Goal: Task Accomplishment & Management: Manage account settings

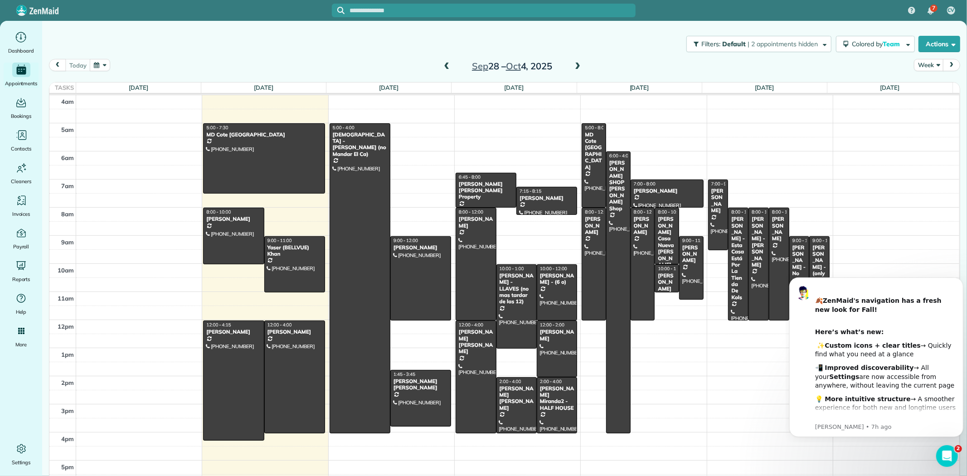
click at [413, 11] on input "text" at bounding box center [493, 10] width 286 height 7
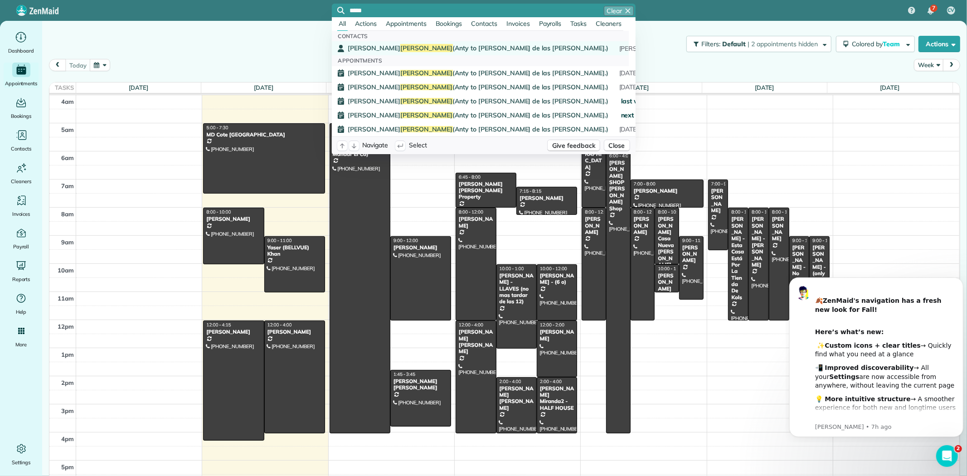
type input "*****"
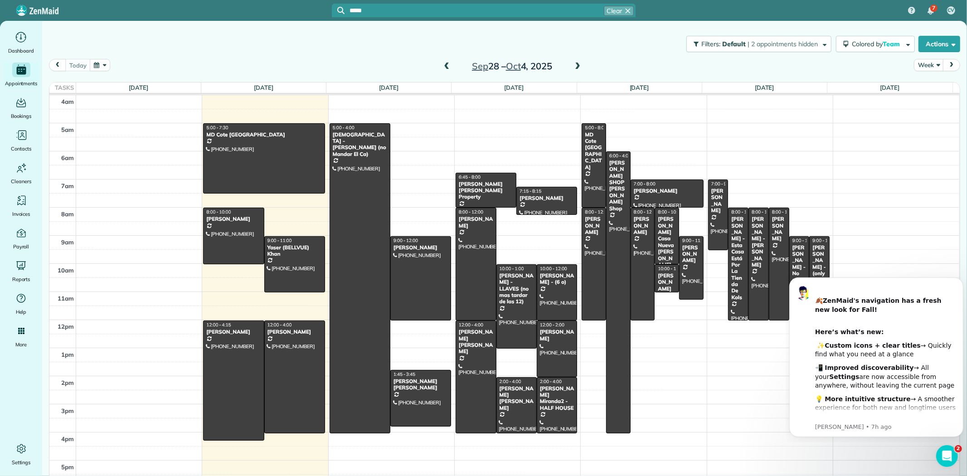
click at [406, 44] on span "Kim Baird (Anty to Britney de las casas.)" at bounding box center [478, 48] width 260 height 8
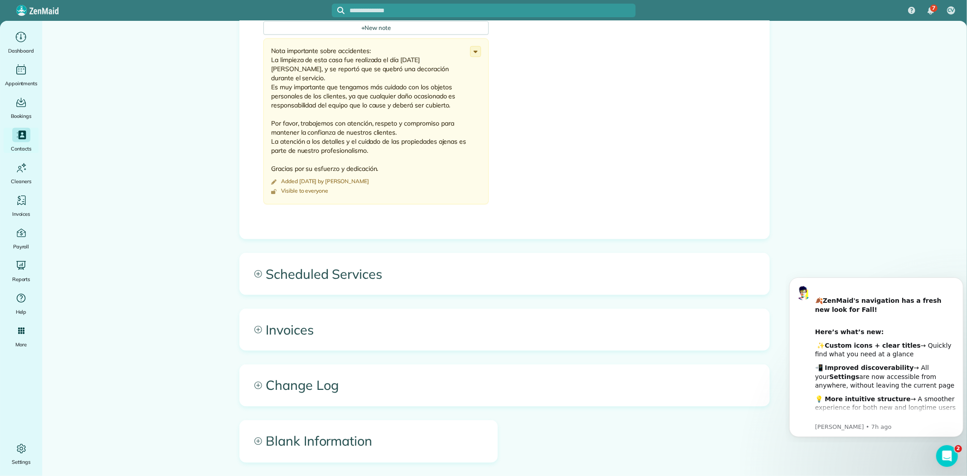
click at [341, 277] on span "Scheduled Services" at bounding box center [505, 273] width 530 height 41
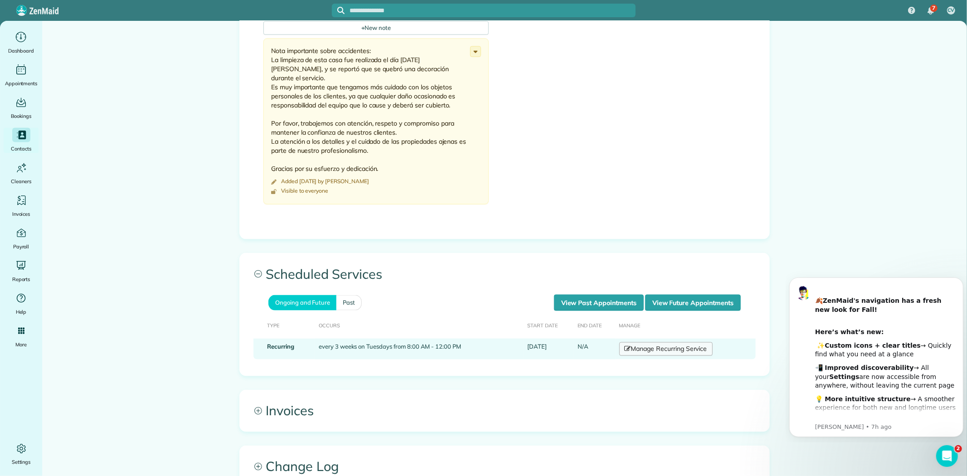
click at [633, 350] on link "Manage Recurring Service" at bounding box center [665, 349] width 93 height 14
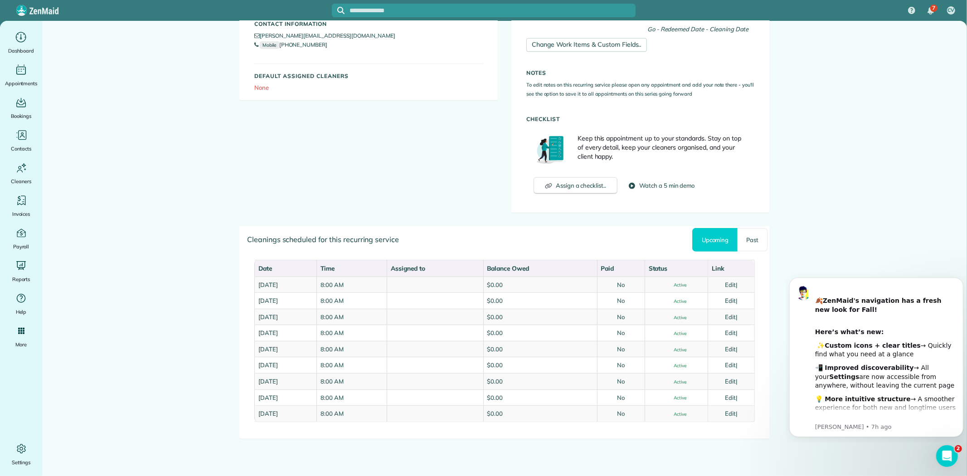
scroll to position [276, 0]
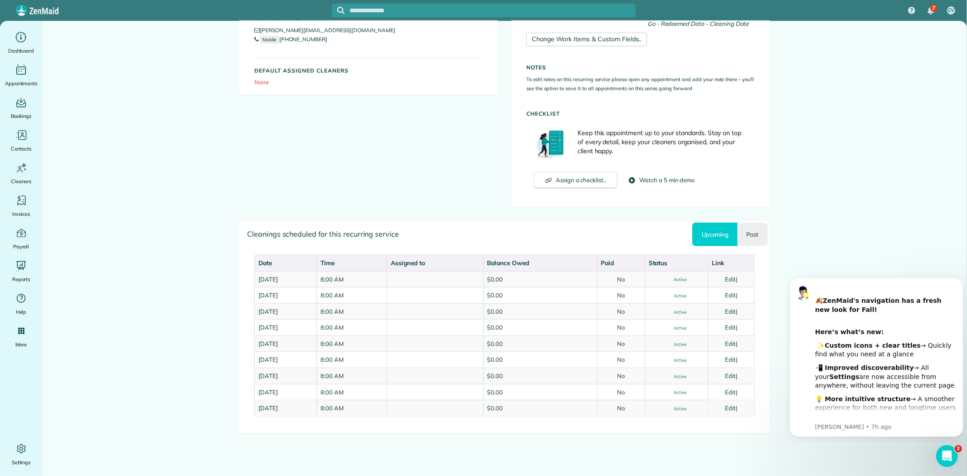
click at [756, 235] on link "Past" at bounding box center [753, 235] width 30 height 24
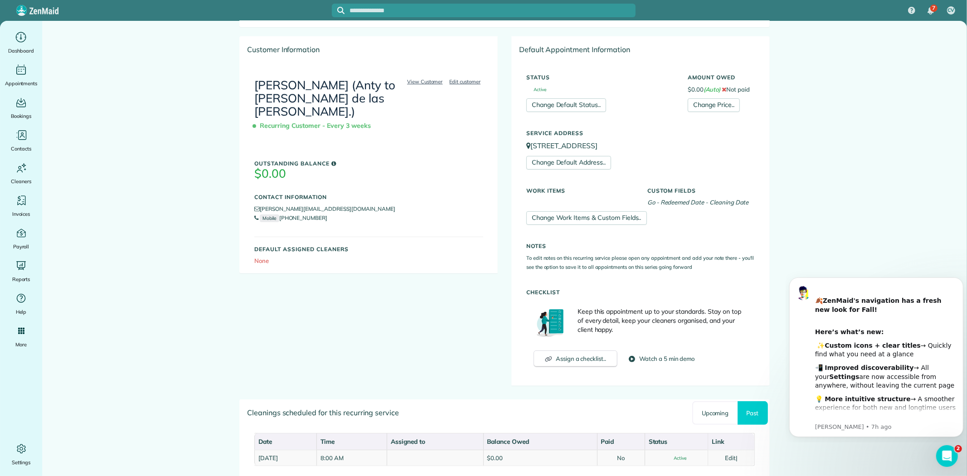
scroll to position [146, 0]
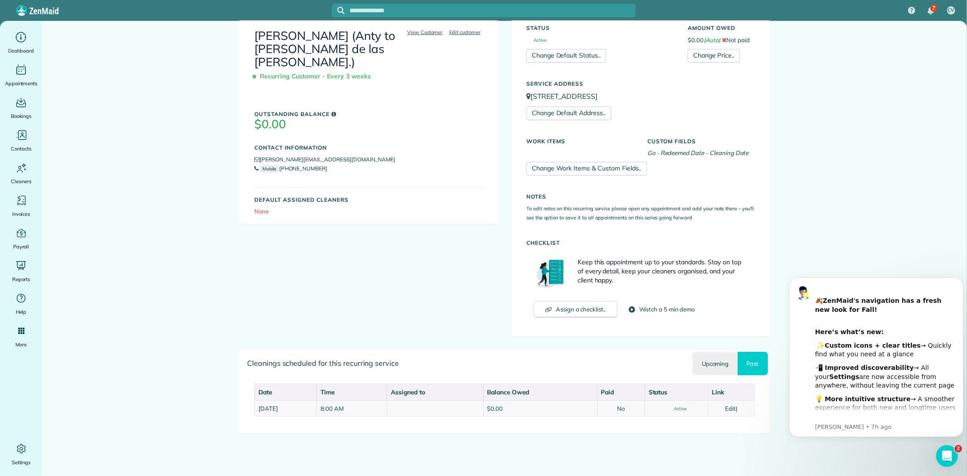
click at [702, 360] on link "Upcoming" at bounding box center [714, 364] width 45 height 24
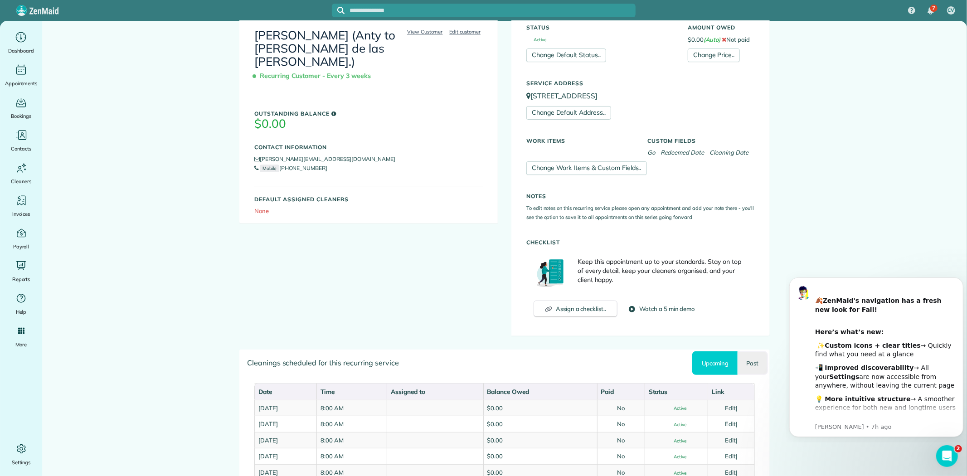
click at [751, 365] on link "Past" at bounding box center [753, 363] width 30 height 24
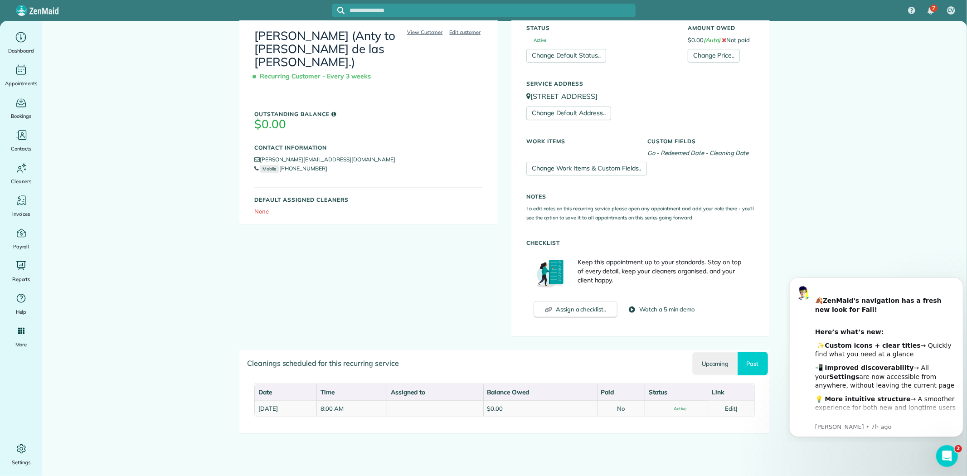
click at [715, 363] on link "Upcoming" at bounding box center [714, 364] width 45 height 24
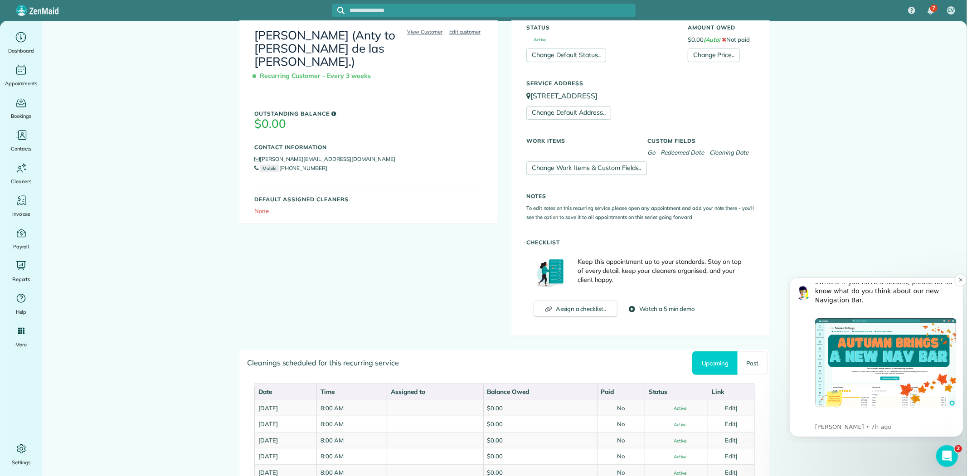
scroll to position [175, 0]
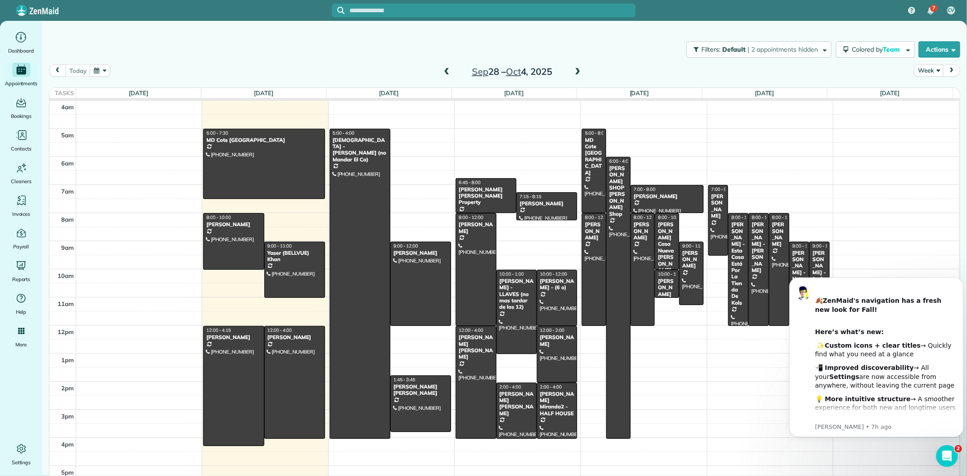
click at [576, 75] on span at bounding box center [578, 72] width 10 height 8
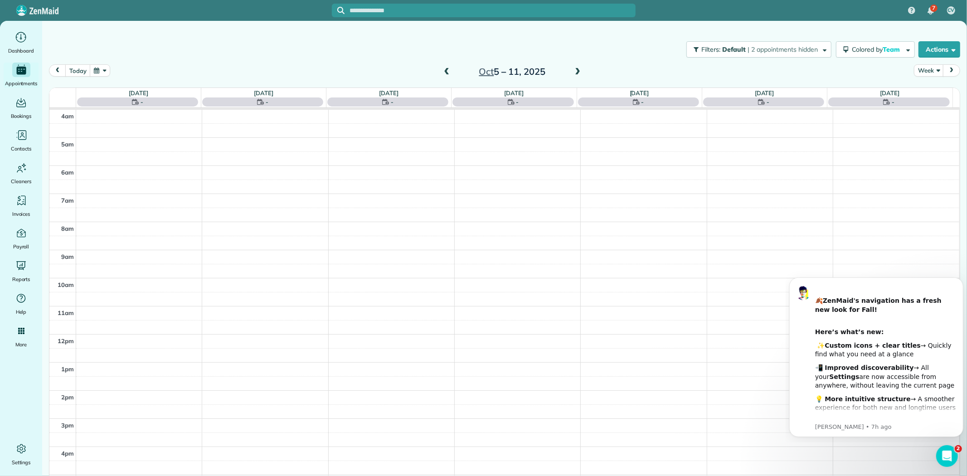
scroll to position [44, 0]
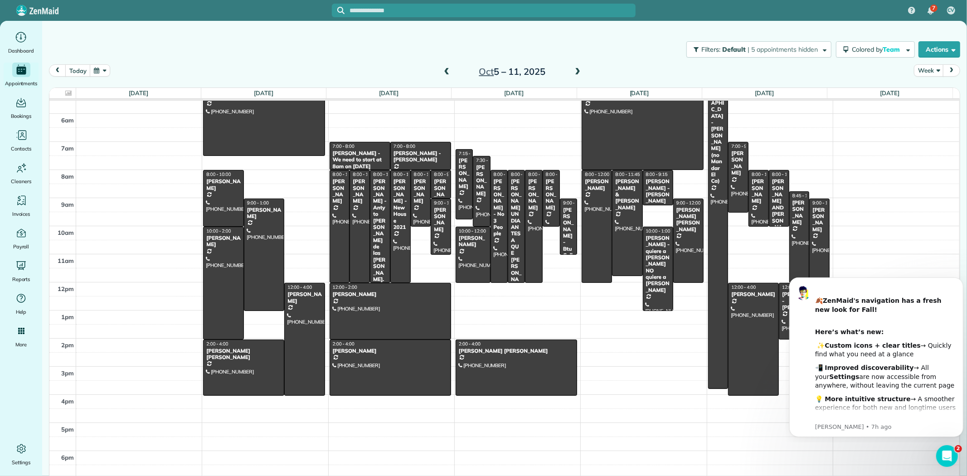
click at [442, 69] on span at bounding box center [447, 72] width 10 height 8
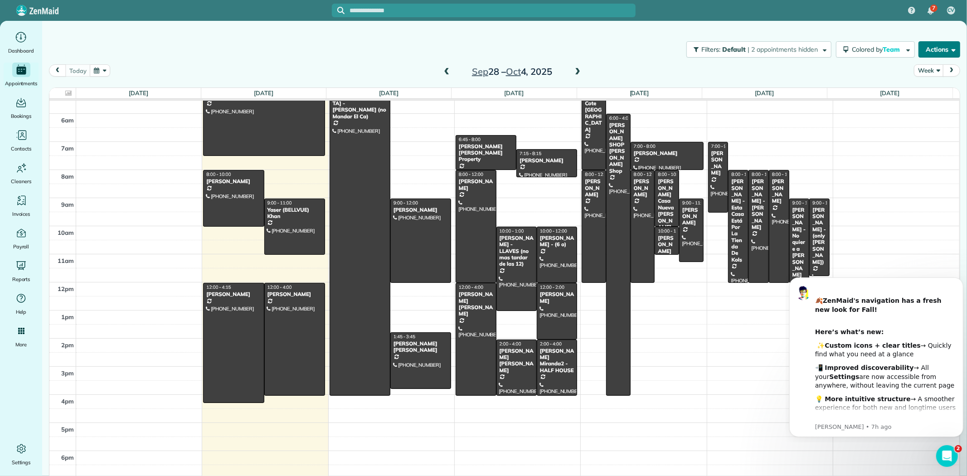
click at [938, 42] on button "Actions" at bounding box center [940, 49] width 42 height 16
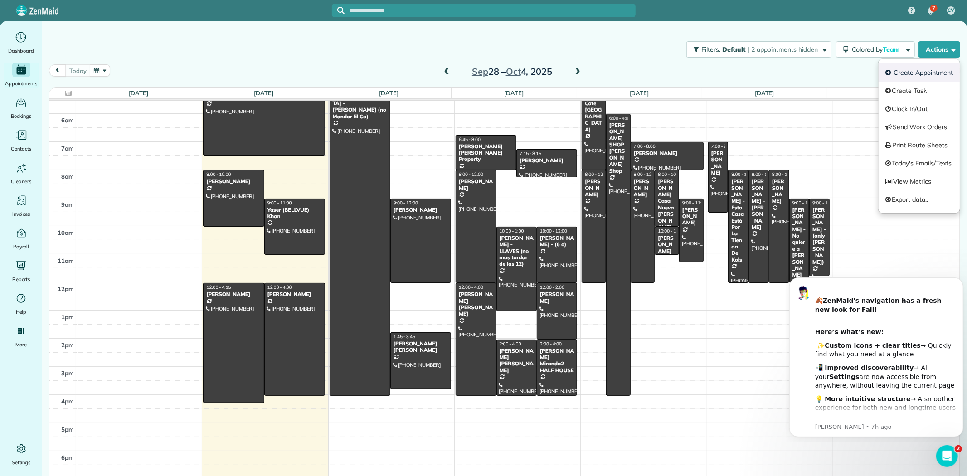
click at [922, 75] on link "Create Appointment" at bounding box center [919, 72] width 81 height 18
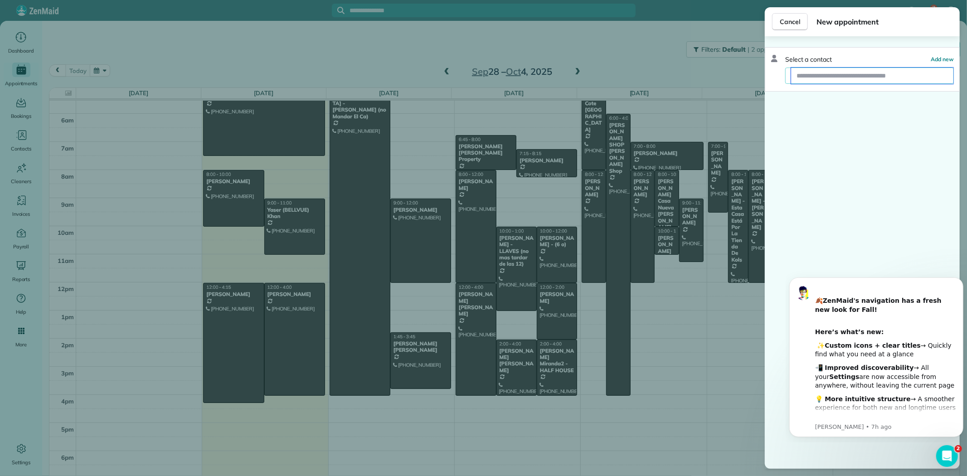
click at [808, 75] on input "text" at bounding box center [872, 76] width 162 height 16
type input "*"
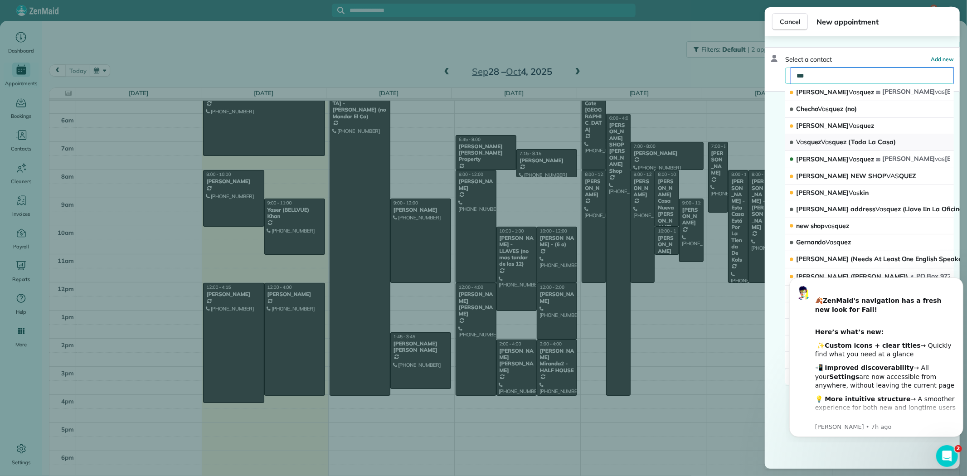
type input "***"
click at [870, 141] on span "Vas quez Vas quez (Toda La Casa)" at bounding box center [846, 142] width 100 height 8
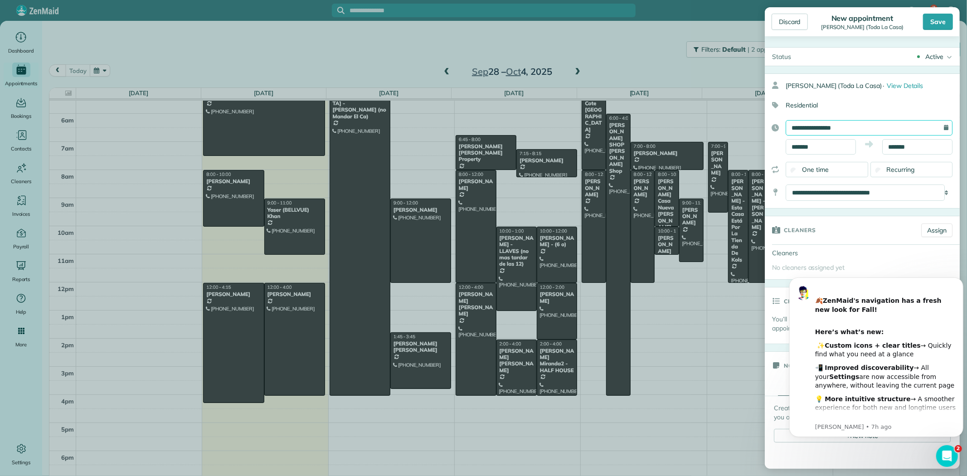
click at [810, 131] on input "**********" at bounding box center [869, 127] width 167 height 15
click at [827, 228] on link "30" at bounding box center [828, 232] width 15 height 15
type input "**********"
click at [805, 141] on input "*******" at bounding box center [821, 146] width 70 height 15
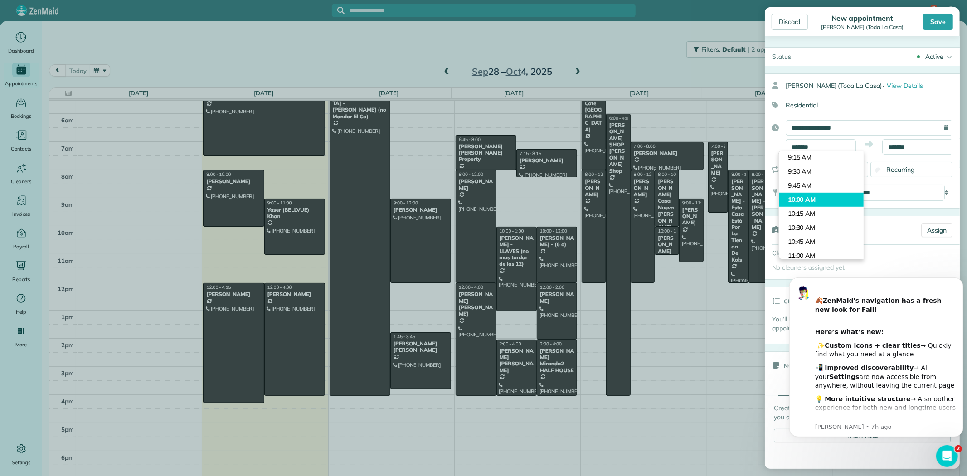
type input "********"
click at [808, 196] on body "7 CV Dashboard Appointments Bookings Contacts Cleaners Invoices Payroll Reports…" at bounding box center [483, 238] width 967 height 476
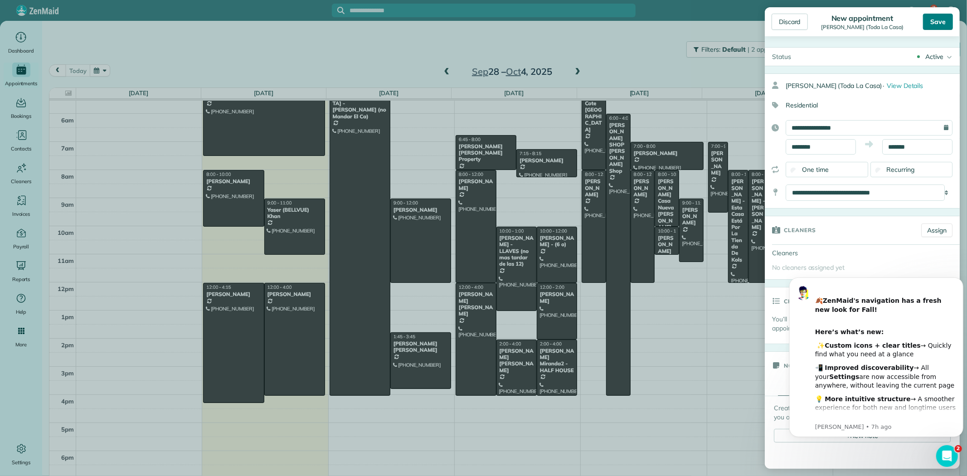
click at [942, 21] on div "Save" at bounding box center [938, 22] width 30 height 16
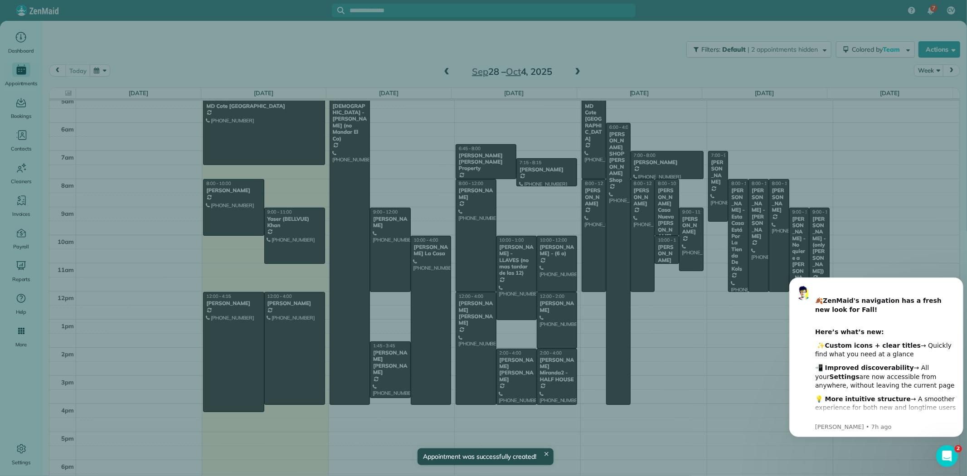
scroll to position [35, 0]
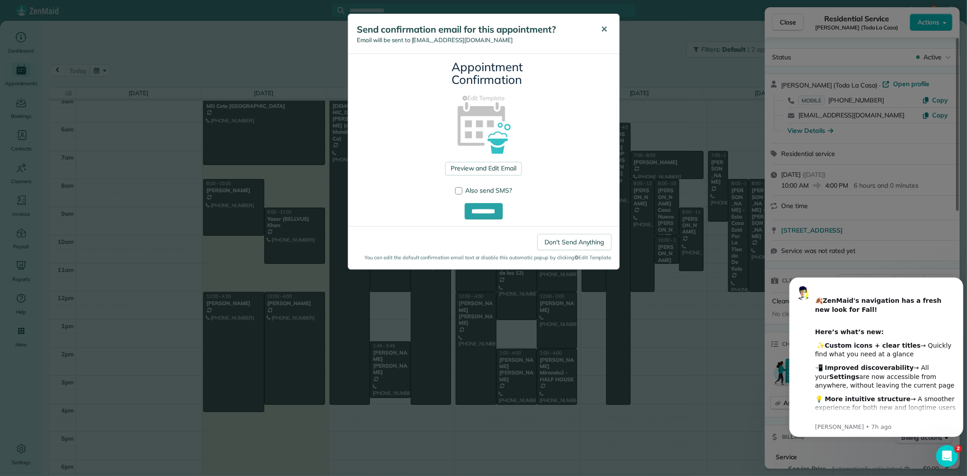
click at [603, 30] on span "✕" at bounding box center [604, 29] width 7 height 10
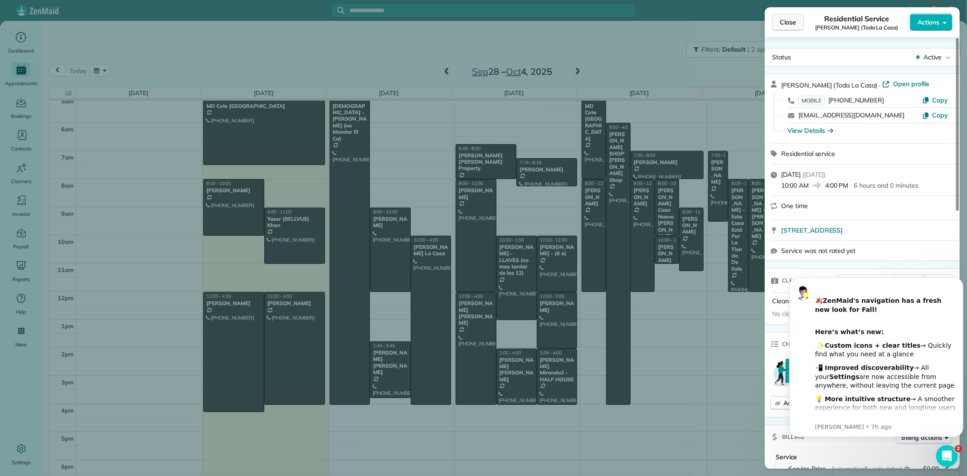
click at [791, 24] on span "Close" at bounding box center [788, 22] width 16 height 9
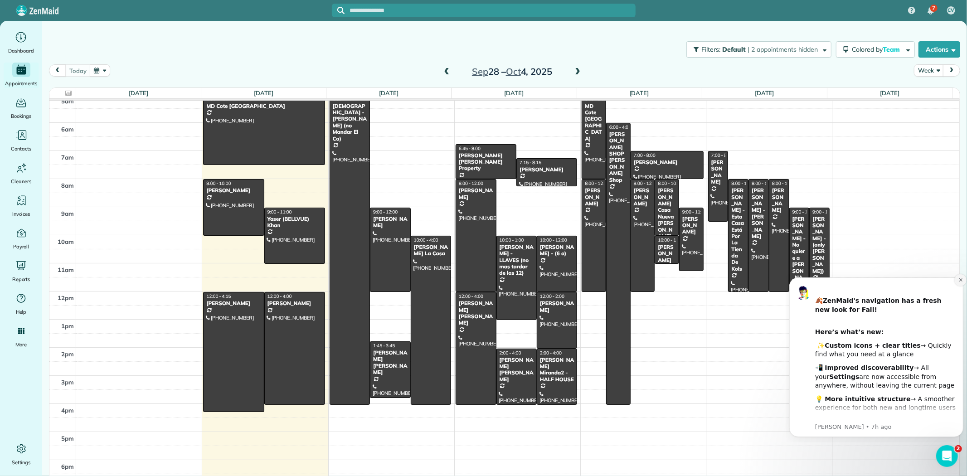
click at [956, 281] on button "Dismiss notification" at bounding box center [960, 280] width 12 height 12
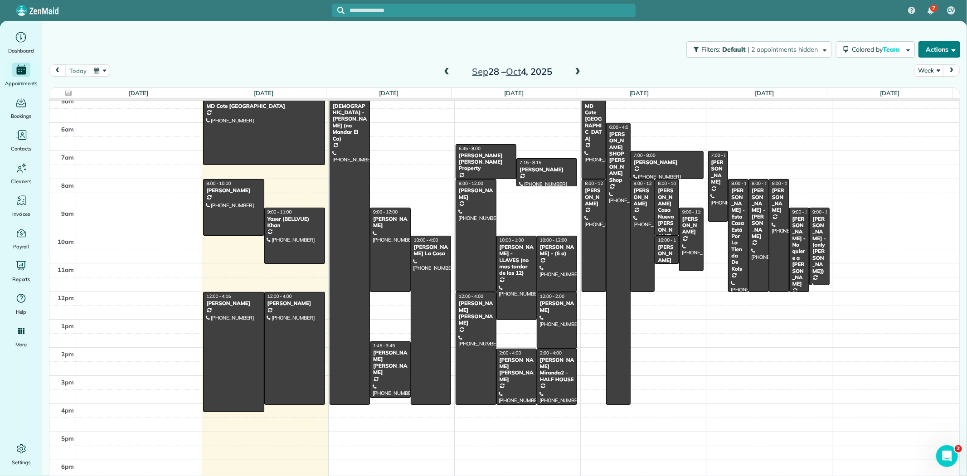
click at [929, 55] on button "Actions" at bounding box center [940, 49] width 42 height 16
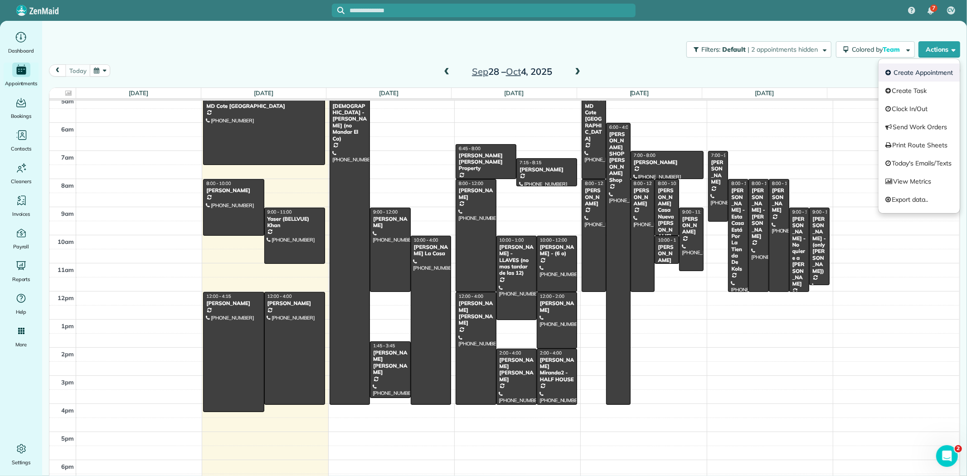
click at [928, 75] on link "Create Appointment" at bounding box center [919, 72] width 81 height 18
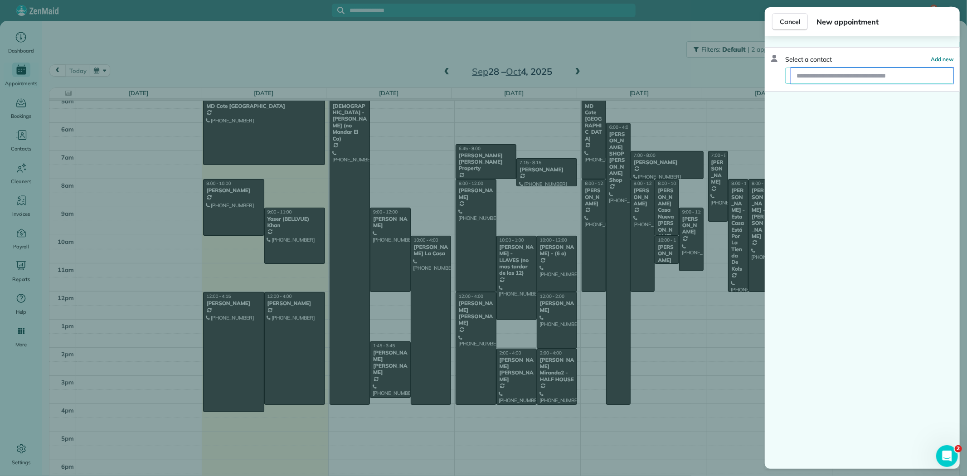
click at [831, 80] on input "text" at bounding box center [872, 76] width 162 height 16
type input "*****"
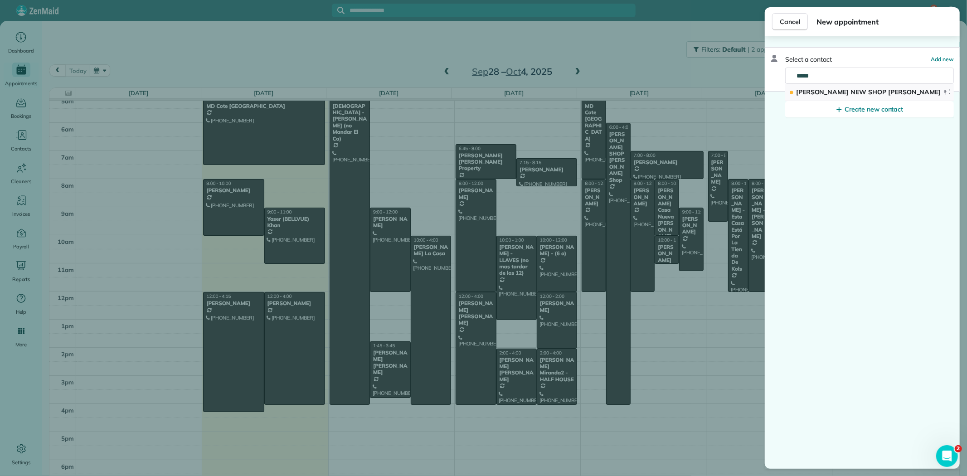
click at [843, 92] on span "[PERSON_NAME] NEW SHOP [PERSON_NAME]" at bounding box center [868, 92] width 145 height 8
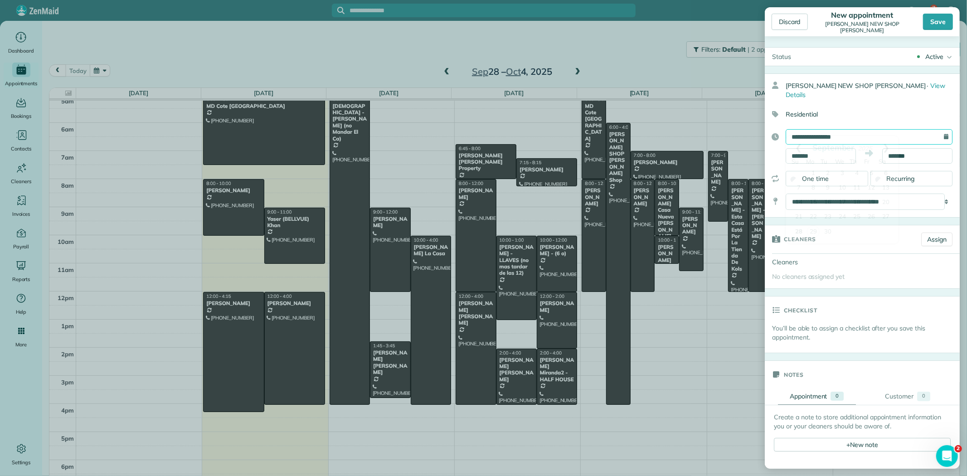
click at [800, 132] on input "**********" at bounding box center [869, 136] width 167 height 15
click at [827, 232] on link "30" at bounding box center [828, 232] width 15 height 15
type input "**********"
drag, startPoint x: 828, startPoint y: 146, endPoint x: 773, endPoint y: 146, distance: 54.9
click at [773, 146] on div "**********" at bounding box center [862, 146] width 195 height 34
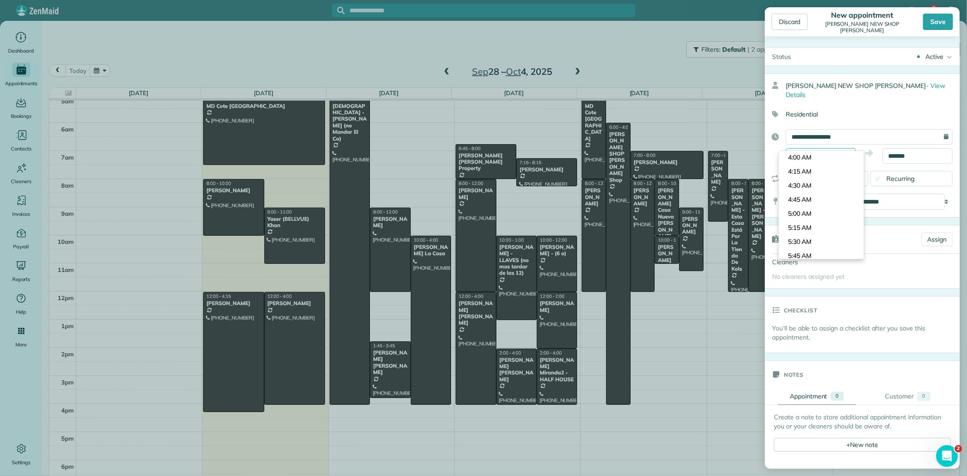
scroll to position [204, 0]
type input "*******"
click at [808, 222] on body "7 CV Dashboard Appointments Bookings Contacts Cleaners Invoices Payroll Reports…" at bounding box center [483, 238] width 967 height 476
click at [935, 17] on div "Save" at bounding box center [938, 22] width 30 height 16
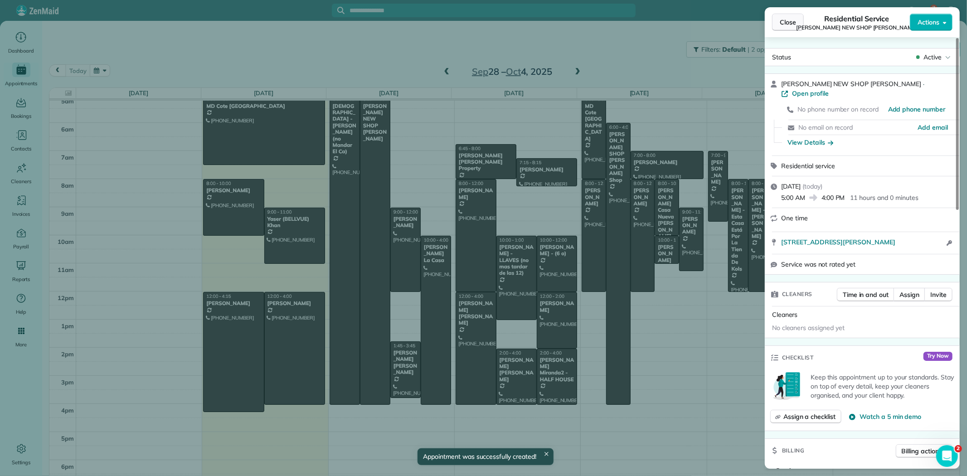
click at [791, 23] on span "Close" at bounding box center [788, 22] width 16 height 9
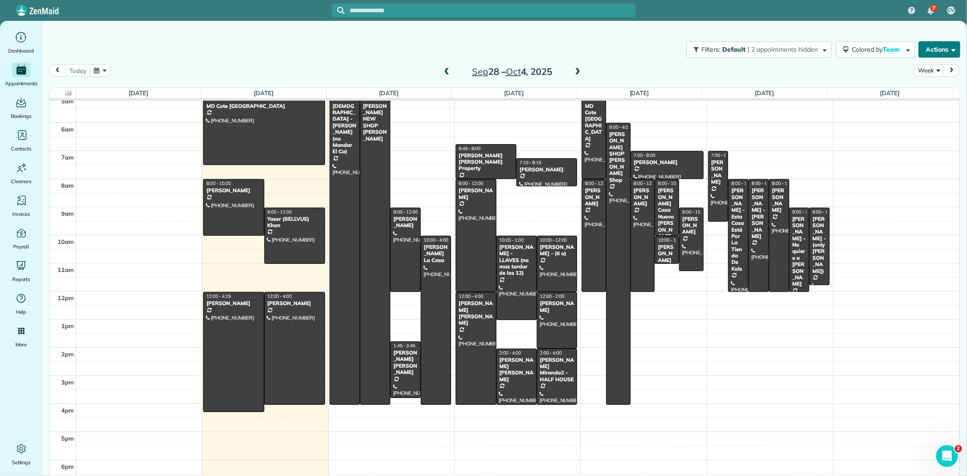
click at [938, 49] on button "Actions" at bounding box center [940, 49] width 42 height 16
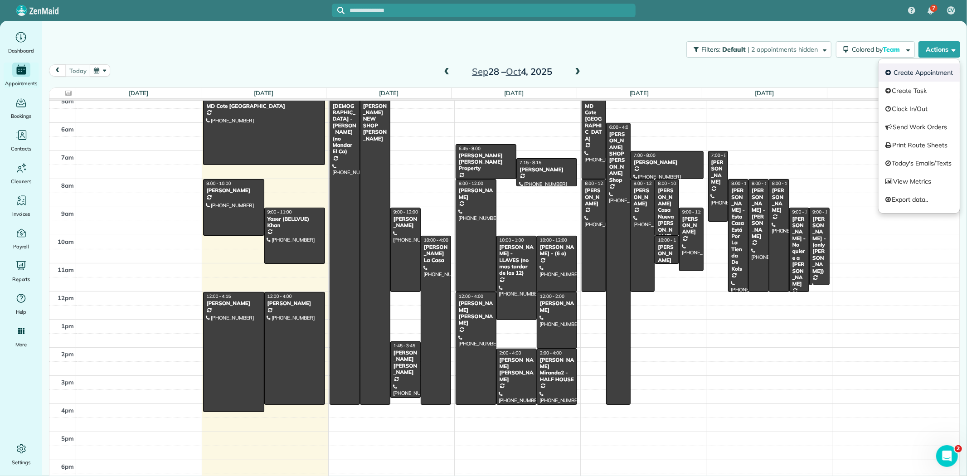
click at [922, 70] on link "Create Appointment" at bounding box center [919, 72] width 81 height 18
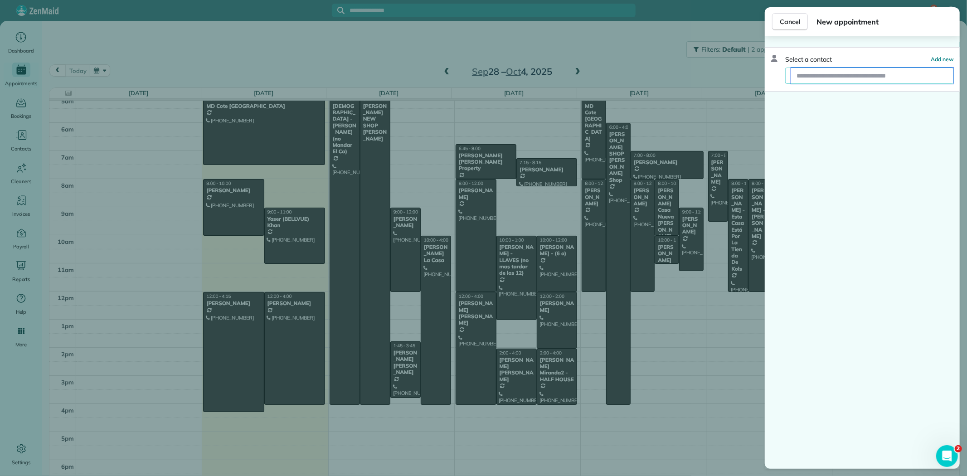
click at [859, 78] on input "text" at bounding box center [872, 76] width 162 height 16
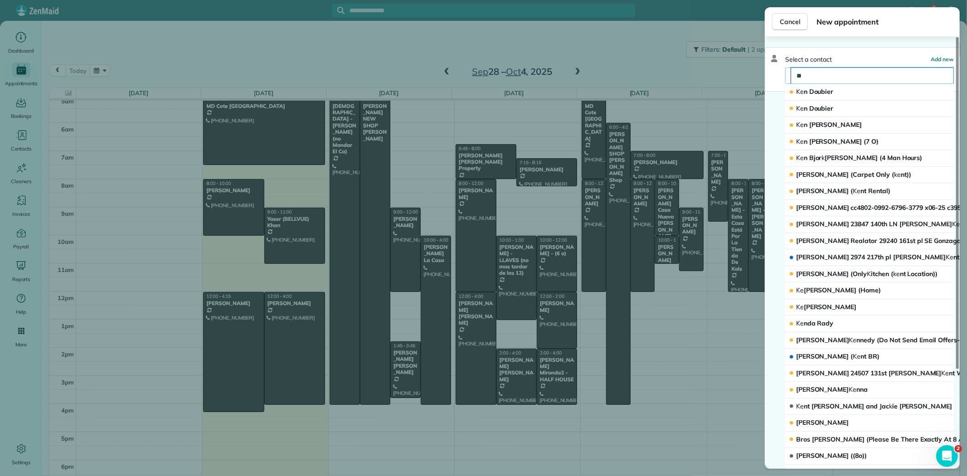
type input "*"
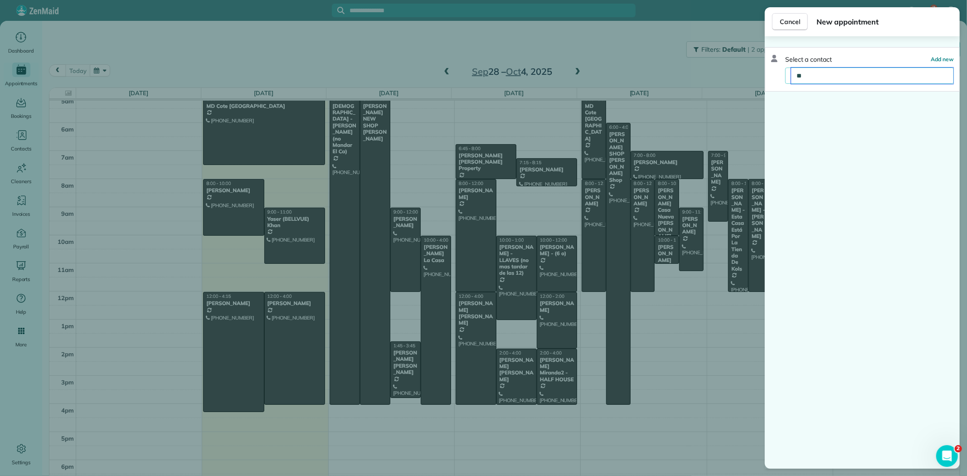
type input "*"
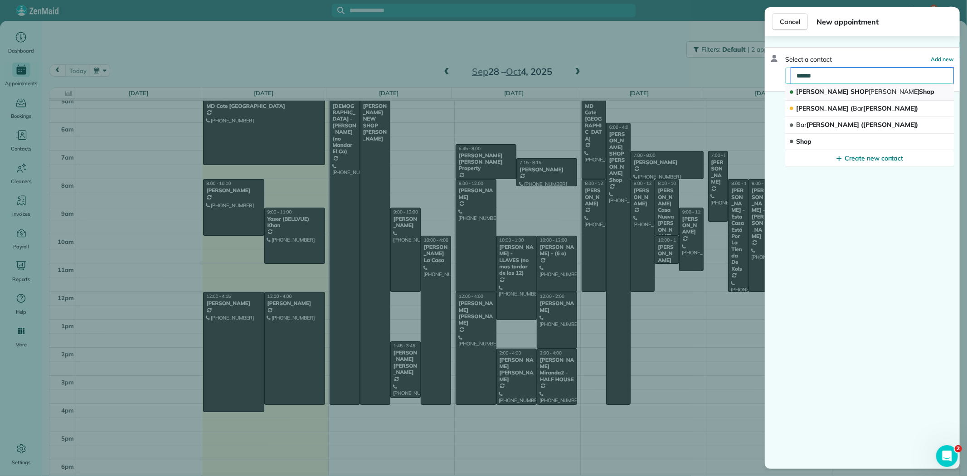
type input "******"
click at [855, 91] on span "HERNAN KENT SHOP Barber Shop" at bounding box center [865, 92] width 139 height 8
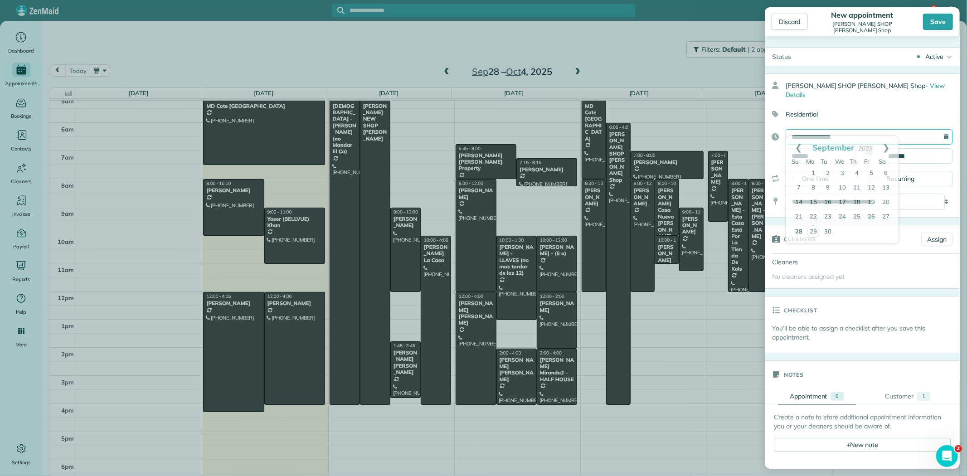
click at [812, 129] on input "**********" at bounding box center [869, 136] width 167 height 15
click at [824, 230] on link "30" at bounding box center [828, 232] width 15 height 15
type input "**********"
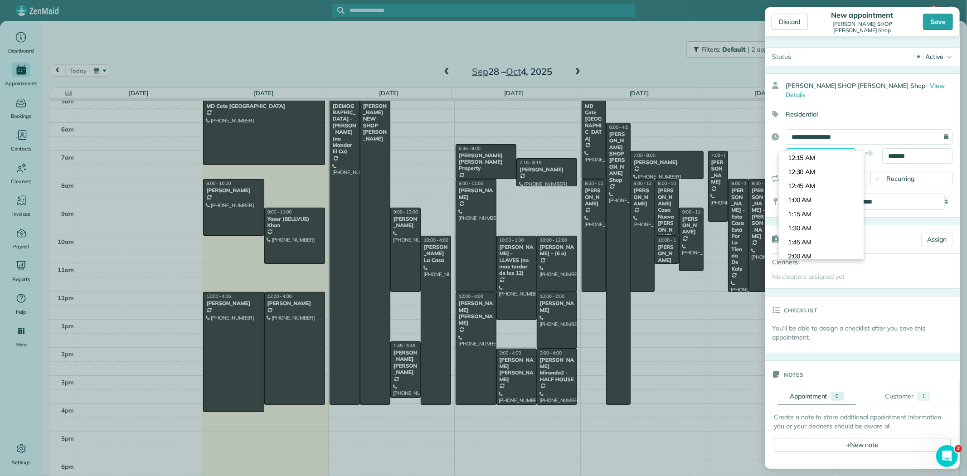
click at [800, 148] on input "*******" at bounding box center [821, 155] width 70 height 15
type input "*******"
click at [814, 182] on body "7 CV Dashboard Appointments Bookings Contacts Cleaners Invoices Payroll Reports…" at bounding box center [483, 238] width 967 height 476
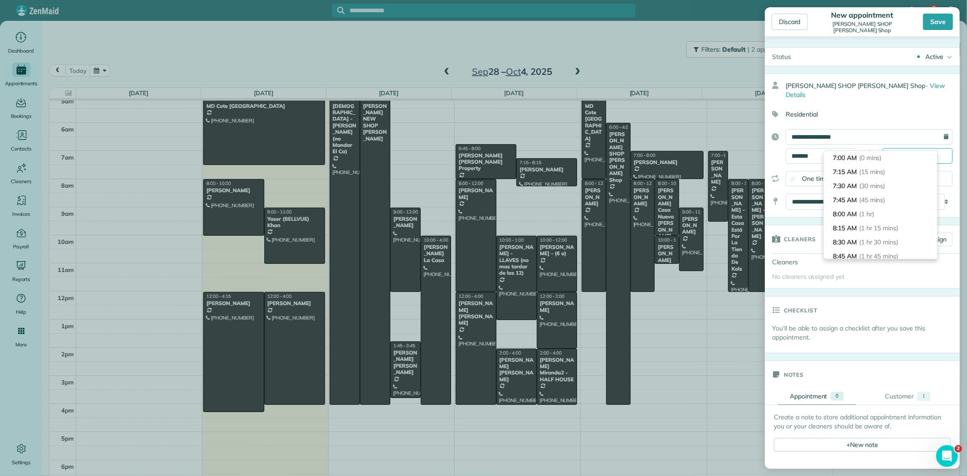
click at [889, 148] on input "*******" at bounding box center [917, 155] width 70 height 15
type input "********"
click at [862, 200] on li "12:00 PM (5 hrs)" at bounding box center [880, 200] width 113 height 14
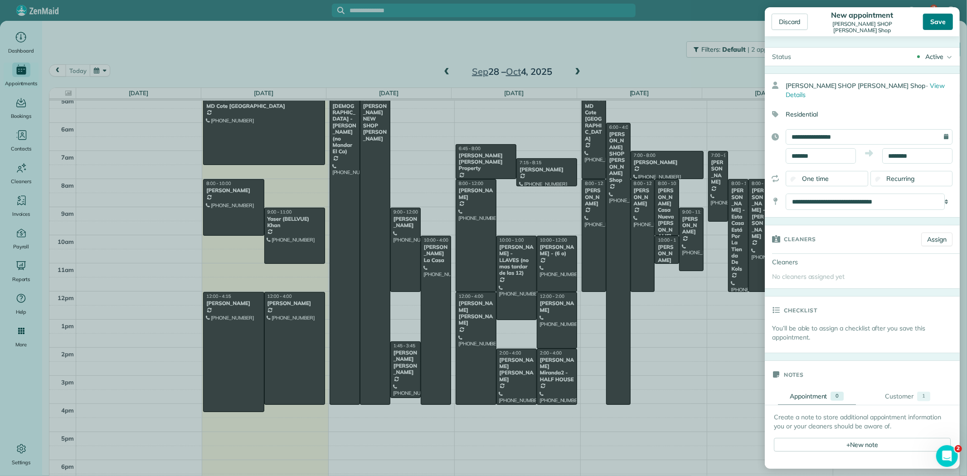
click at [945, 17] on div "Save" at bounding box center [938, 22] width 30 height 16
click at [945, 17] on body "7 CV Dashboard Appointments Bookings Contacts Cleaners Invoices Payroll Reports…" at bounding box center [483, 238] width 967 height 476
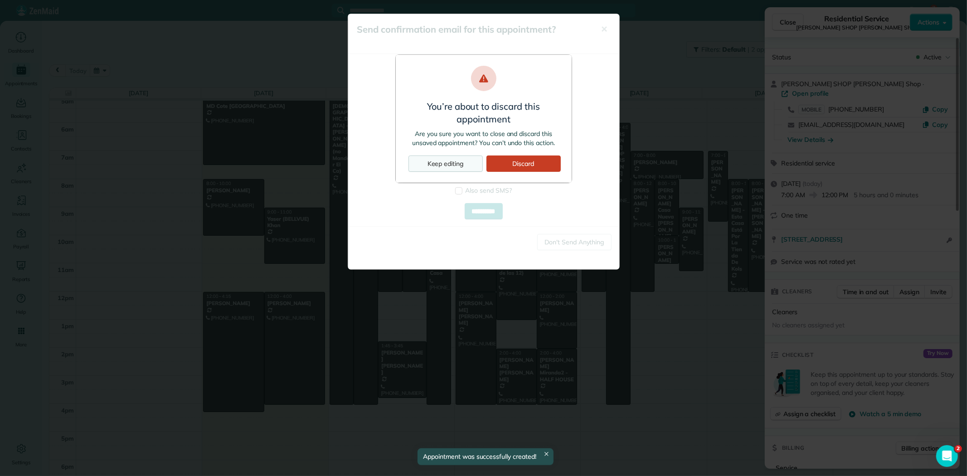
click at [459, 157] on div "Keep editing" at bounding box center [445, 164] width 74 height 16
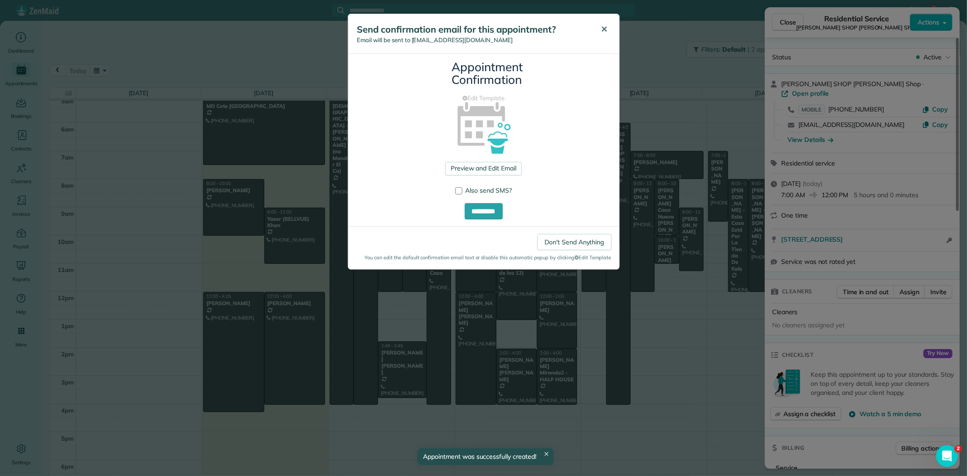
click at [601, 28] on span "✕" at bounding box center [604, 29] width 7 height 10
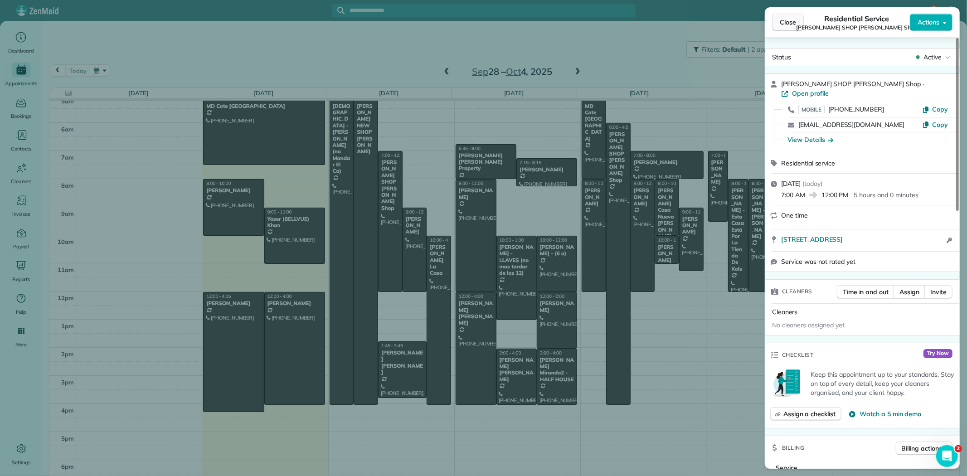
click at [789, 26] on span "Close" at bounding box center [788, 22] width 16 height 9
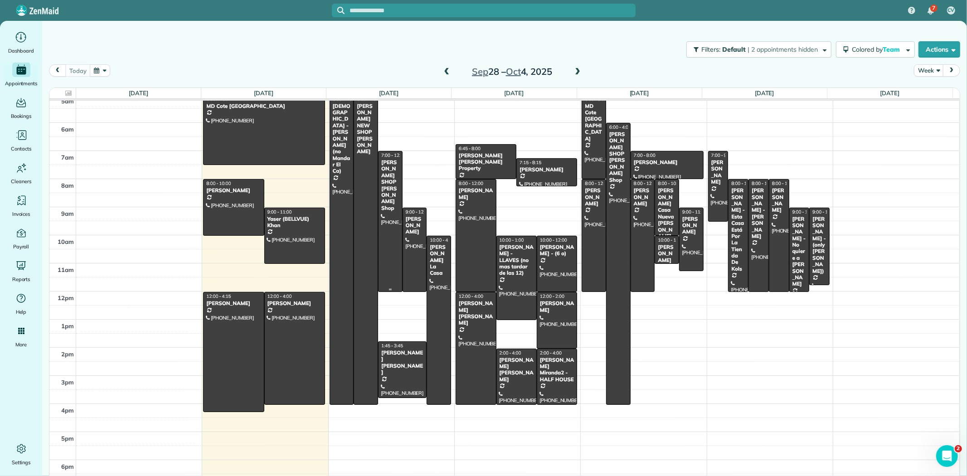
click at [387, 166] on div "HERNAN KENT SHOP Barber Shop" at bounding box center [390, 185] width 19 height 52
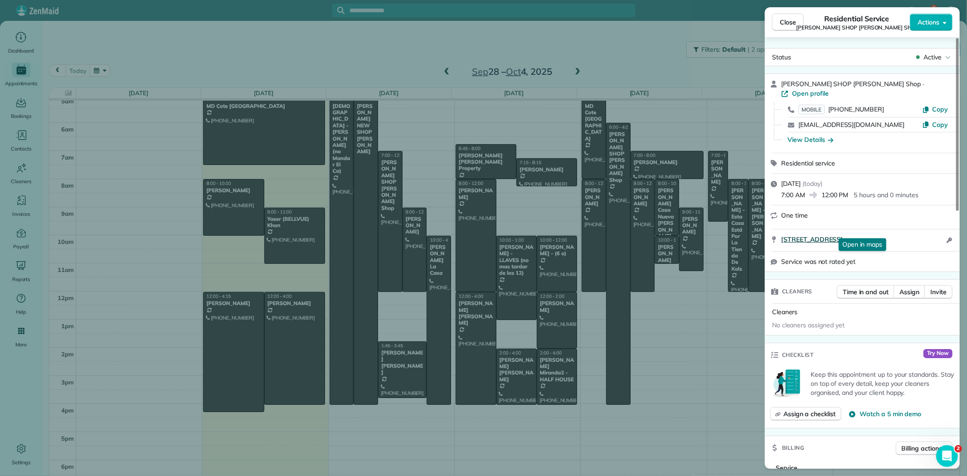
click at [927, 235] on link "15220 SE 272ND SUIT G KENT WA 98042" at bounding box center [862, 239] width 163 height 9
drag, startPoint x: 935, startPoint y: 223, endPoint x: 780, endPoint y: 229, distance: 154.7
click at [780, 229] on div "15220 SE 272ND SUIT G KENT WA 98042 Open in maps Open in maps Open access infor…" at bounding box center [862, 240] width 195 height 22
copy span "15220 SE 272ND SUIT G KENT WA 98042"
click at [792, 23] on span "Close" at bounding box center [788, 22] width 16 height 9
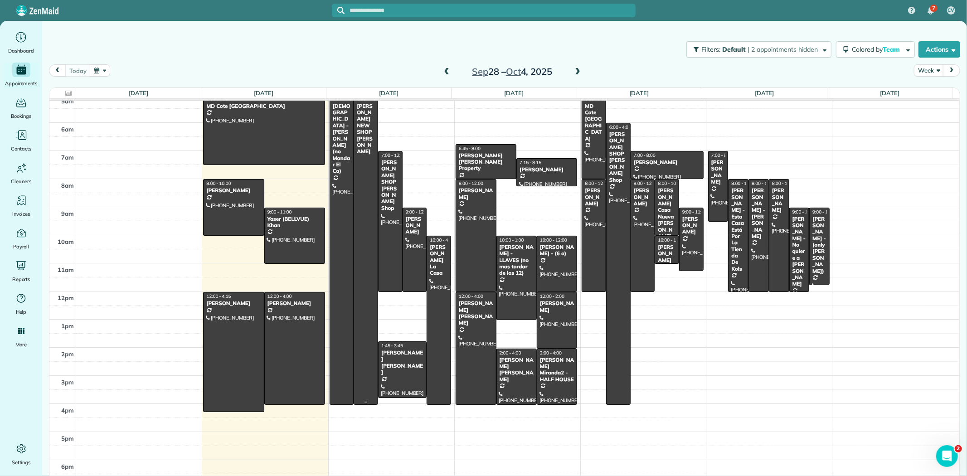
click at [356, 139] on div "[PERSON_NAME] NEW SHOP [PERSON_NAME]" at bounding box center [365, 129] width 19 height 52
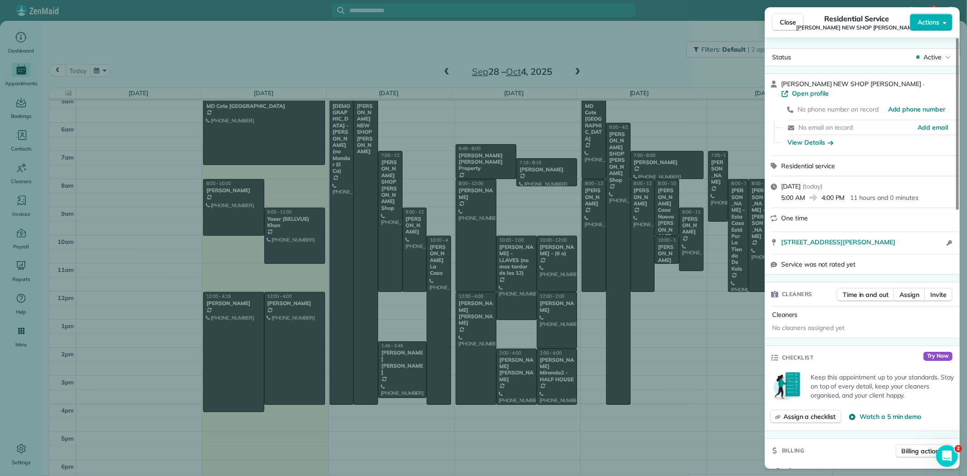
drag, startPoint x: 937, startPoint y: 224, endPoint x: 782, endPoint y: 242, distance: 156.5
click at [781, 242] on div "205 Logan Avenue South Renton WA 98057 Open access information" at bounding box center [862, 243] width 195 height 22
copy span "[STREET_ADDRESS][PERSON_NAME]"
click at [796, 21] on span "Close" at bounding box center [788, 22] width 16 height 9
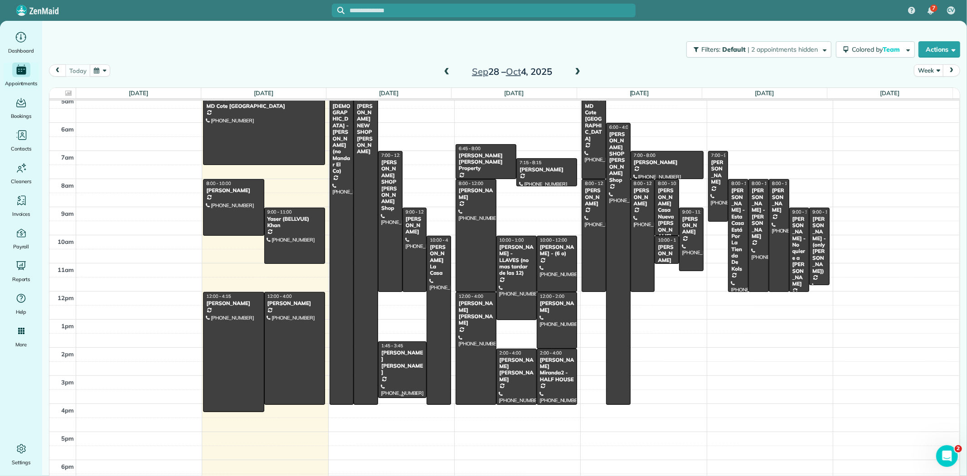
click at [402, 373] on div at bounding box center [403, 369] width 48 height 55
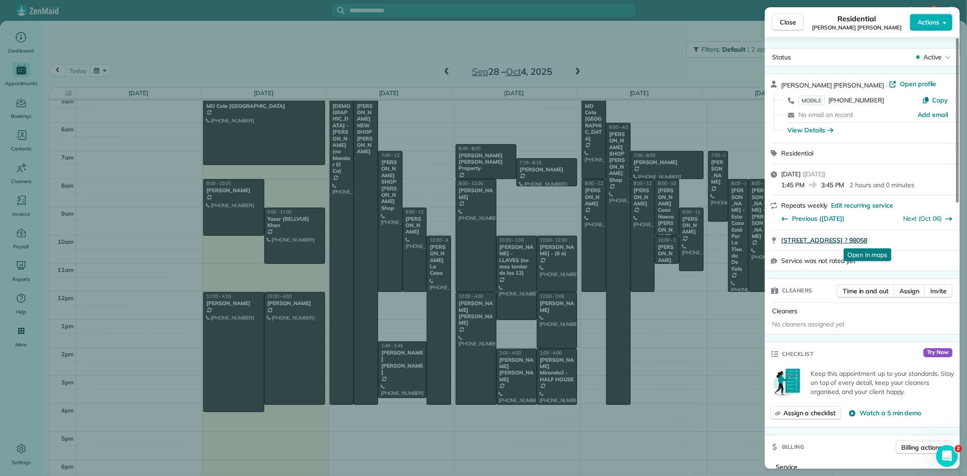
drag, startPoint x: 904, startPoint y: 229, endPoint x: 886, endPoint y: 243, distance: 23.5
click at [886, 243] on div "HERSHEL RENTON Sandoval · Open profile MOBILE (253) 217-2425 Copy No email on r…" at bounding box center [862, 172] width 195 height 198
copy div "12525 SE 188th PL Renton ? 98058"
click at [794, 24] on span "Close" at bounding box center [788, 22] width 16 height 9
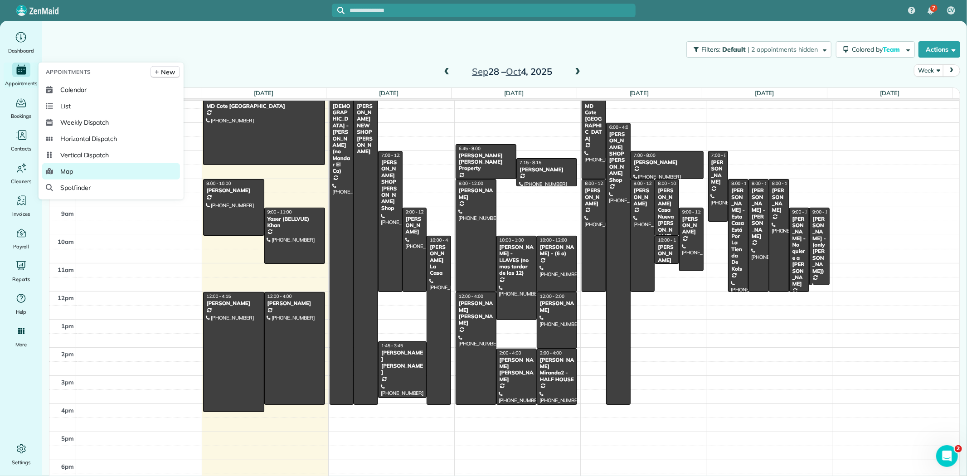
click at [75, 173] on link "Map" at bounding box center [111, 171] width 138 height 16
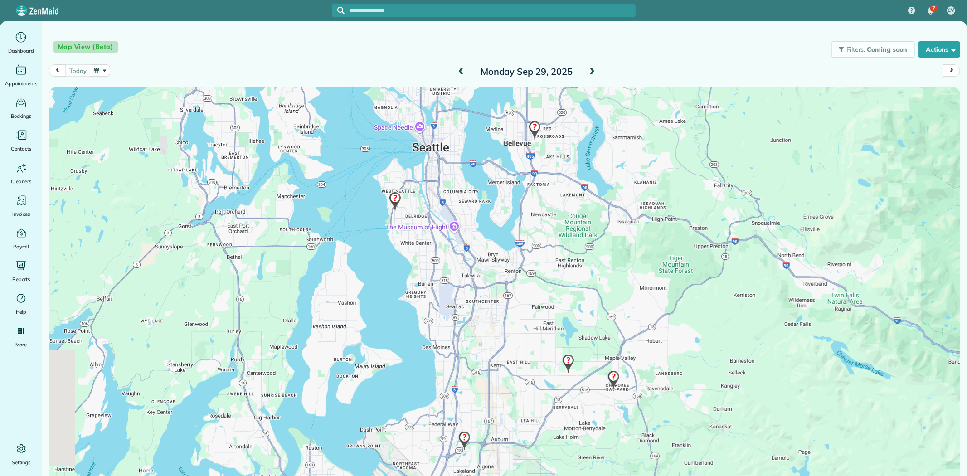
click at [587, 73] on span at bounding box center [592, 72] width 10 height 8
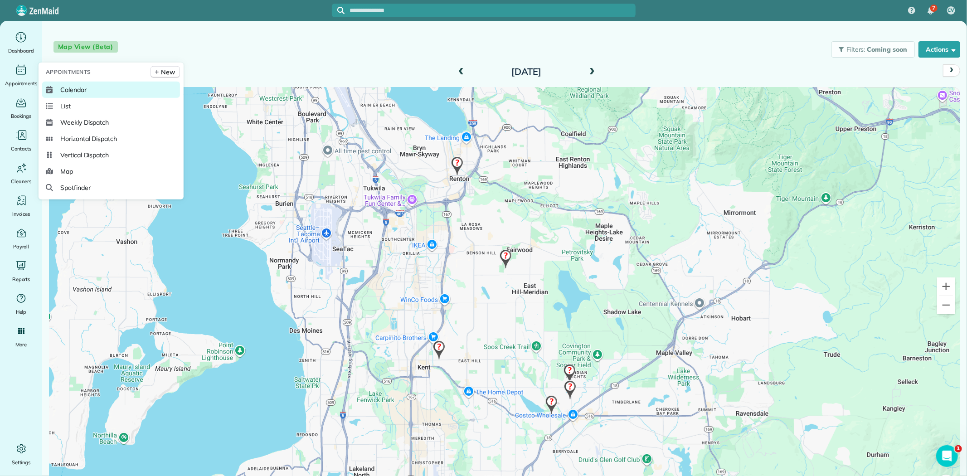
click at [78, 91] on span "Calendar" at bounding box center [73, 89] width 26 height 9
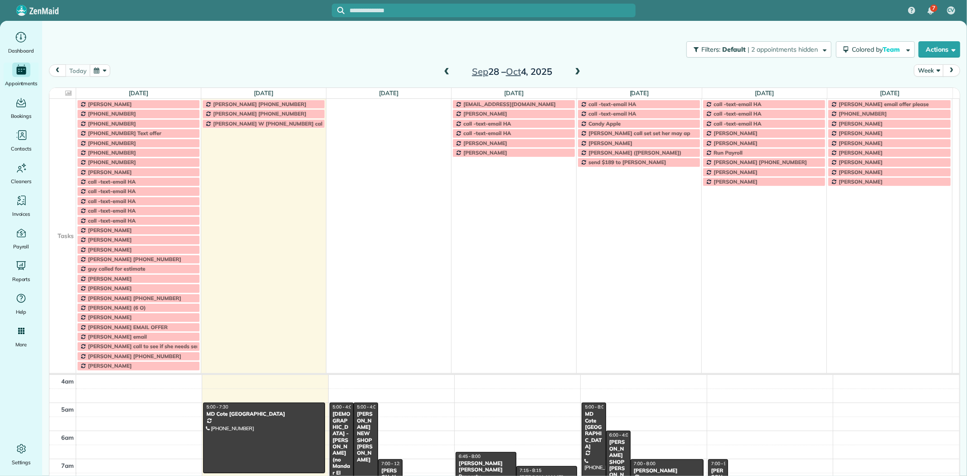
scroll to position [62, 0]
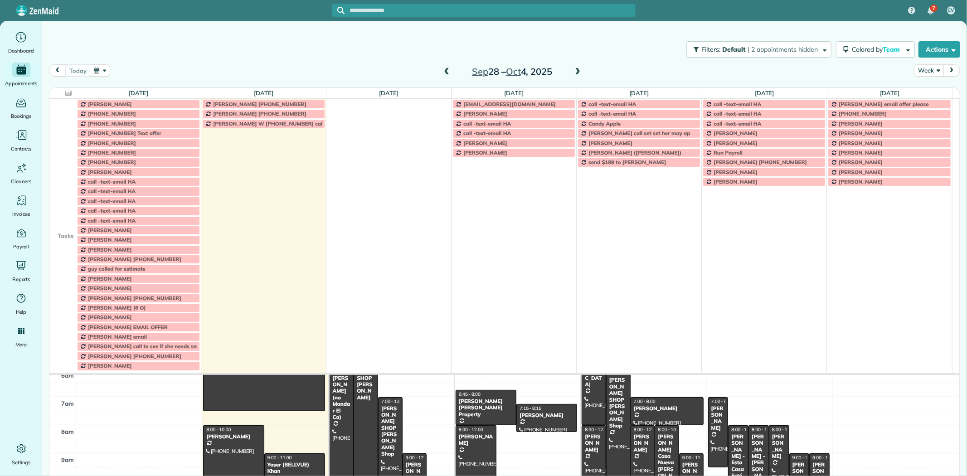
click at [918, 66] on button "Week" at bounding box center [928, 70] width 29 height 12
click at [924, 94] on link "Day" at bounding box center [950, 92] width 72 height 18
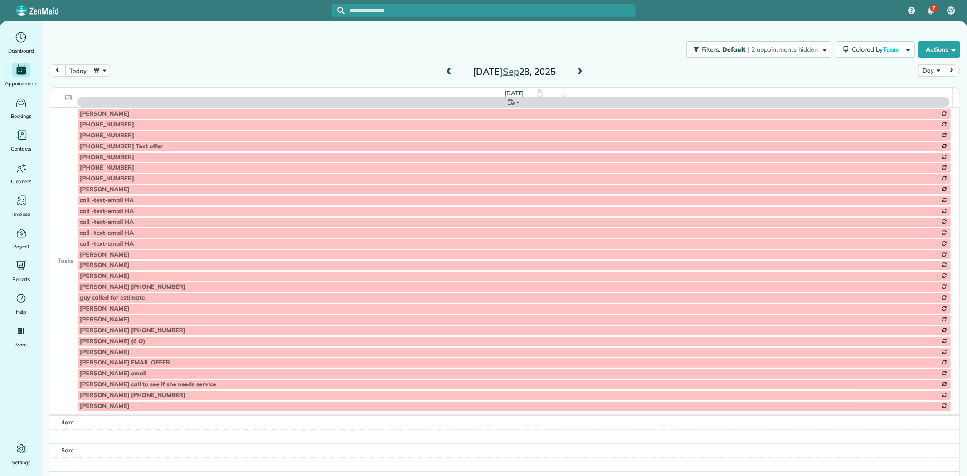
scroll to position [85, 0]
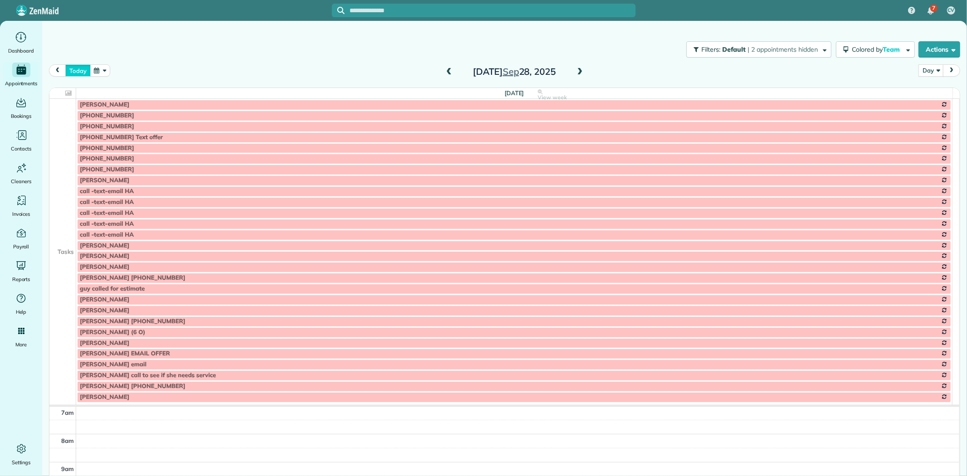
click at [75, 68] on button "today" at bounding box center [77, 70] width 25 height 12
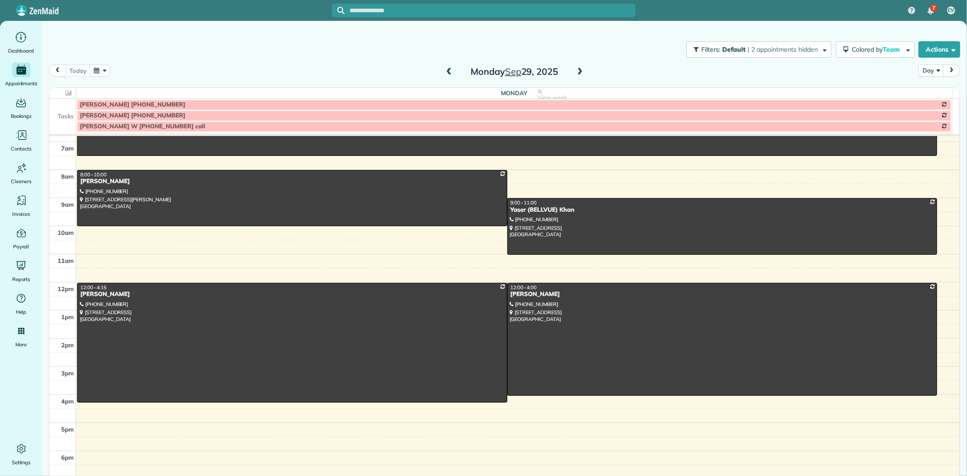
click at [579, 72] on span at bounding box center [580, 72] width 10 height 8
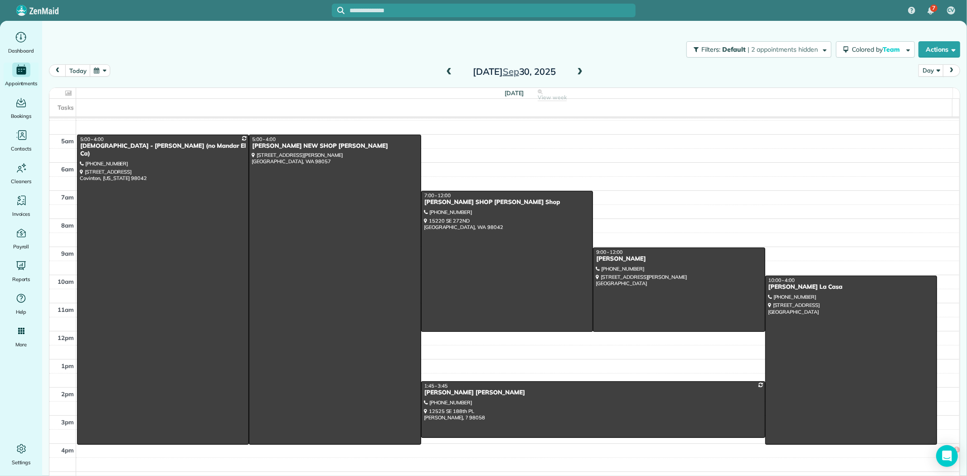
scroll to position [0, 0]
click at [624, 285] on div at bounding box center [678, 290] width 171 height 84
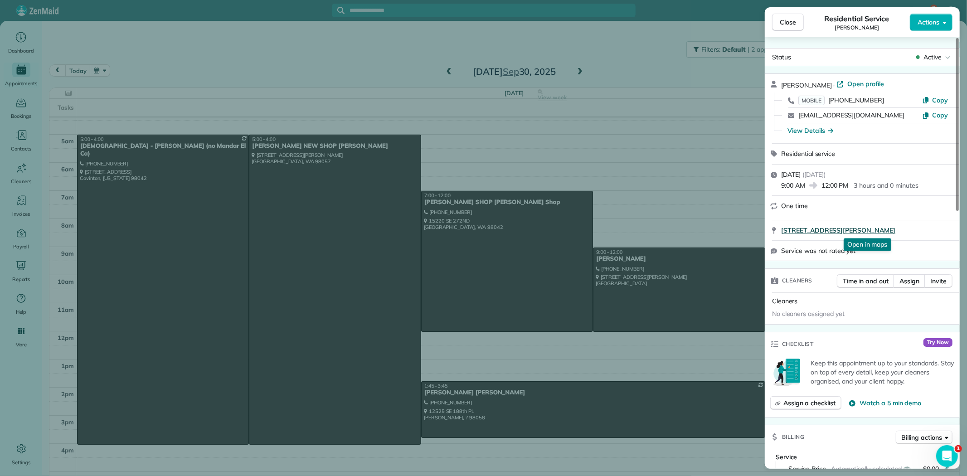
drag, startPoint x: 938, startPoint y: 219, endPoint x: 917, endPoint y: 229, distance: 23.3
click at [917, 229] on div "Jamal Robertson · Open profile MOBILE (206) 595-4625 Copy jamalcrobertson@gmail…" at bounding box center [862, 167] width 195 height 188
copy div "[STREET_ADDRESS][PERSON_NAME][PERSON_NAME]"
drag, startPoint x: 882, startPoint y: 94, endPoint x: 842, endPoint y: 102, distance: 40.6
click at [827, 97] on div "MOBILE (206) 595-4625 Copy" at bounding box center [867, 100] width 173 height 15
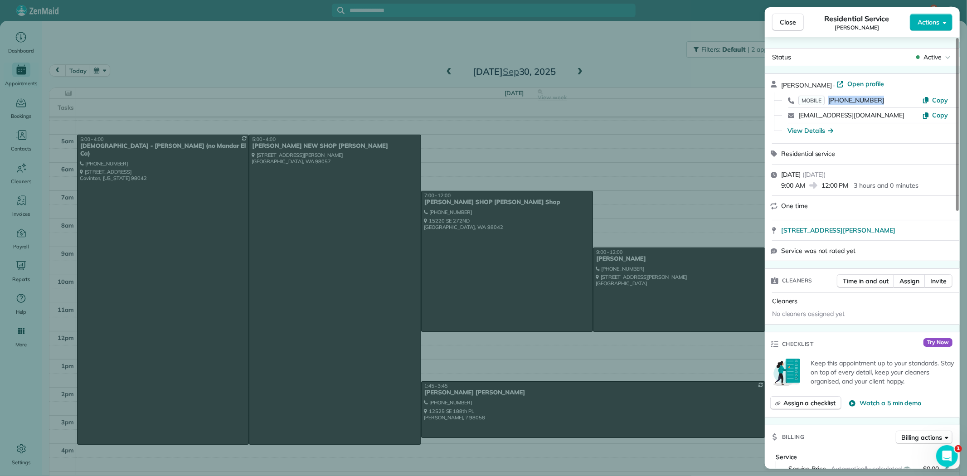
copy span "[PHONE_NUMBER]"
click at [791, 24] on span "Close" at bounding box center [788, 22] width 16 height 9
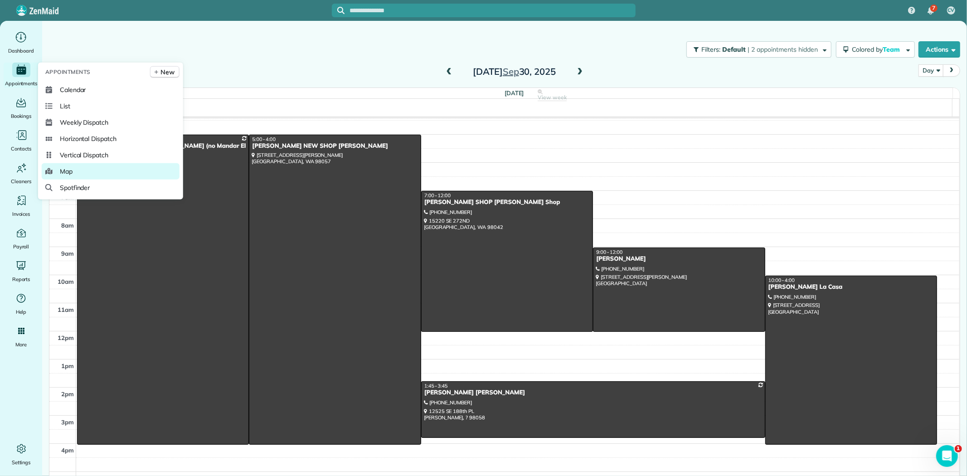
click at [74, 173] on link "Map" at bounding box center [111, 171] width 138 height 16
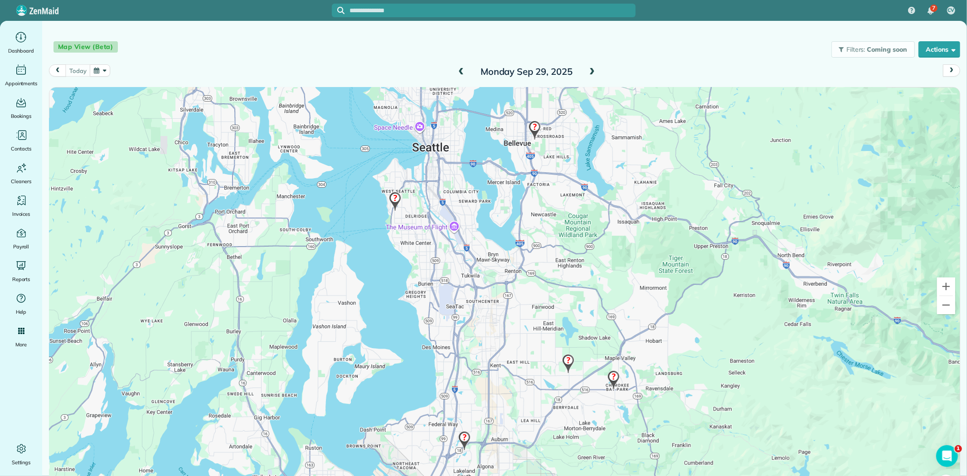
click at [590, 68] on span at bounding box center [592, 72] width 10 height 8
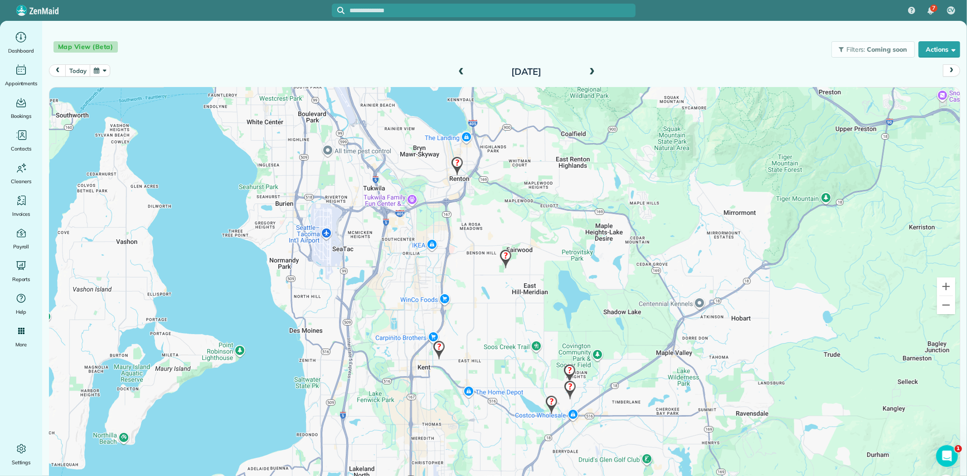
click at [454, 165] on img at bounding box center [456, 166] width 19 height 27
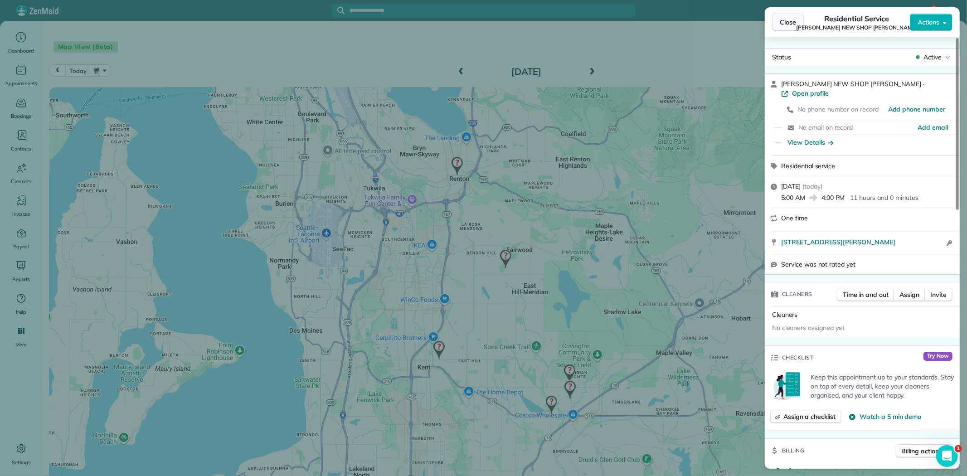
click at [774, 25] on button "Close" at bounding box center [788, 22] width 32 height 17
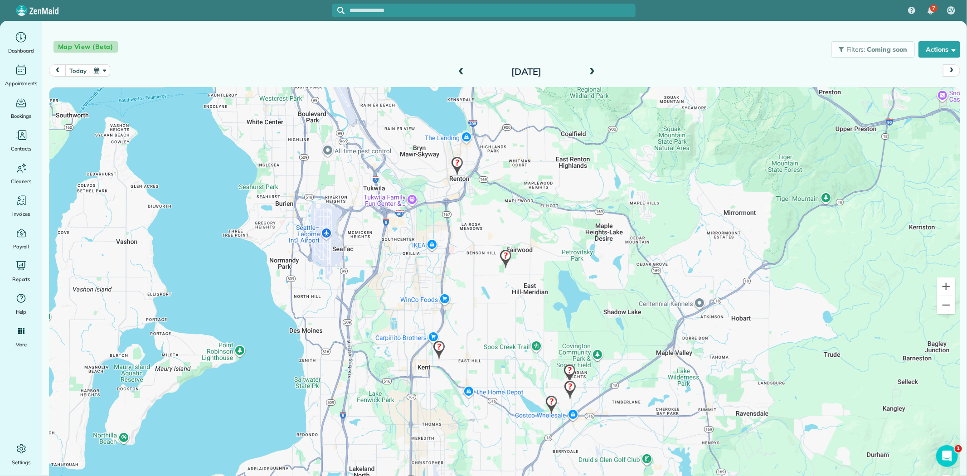
click at [437, 347] on img at bounding box center [438, 350] width 19 height 27
